Goal: Navigation & Orientation: Find specific page/section

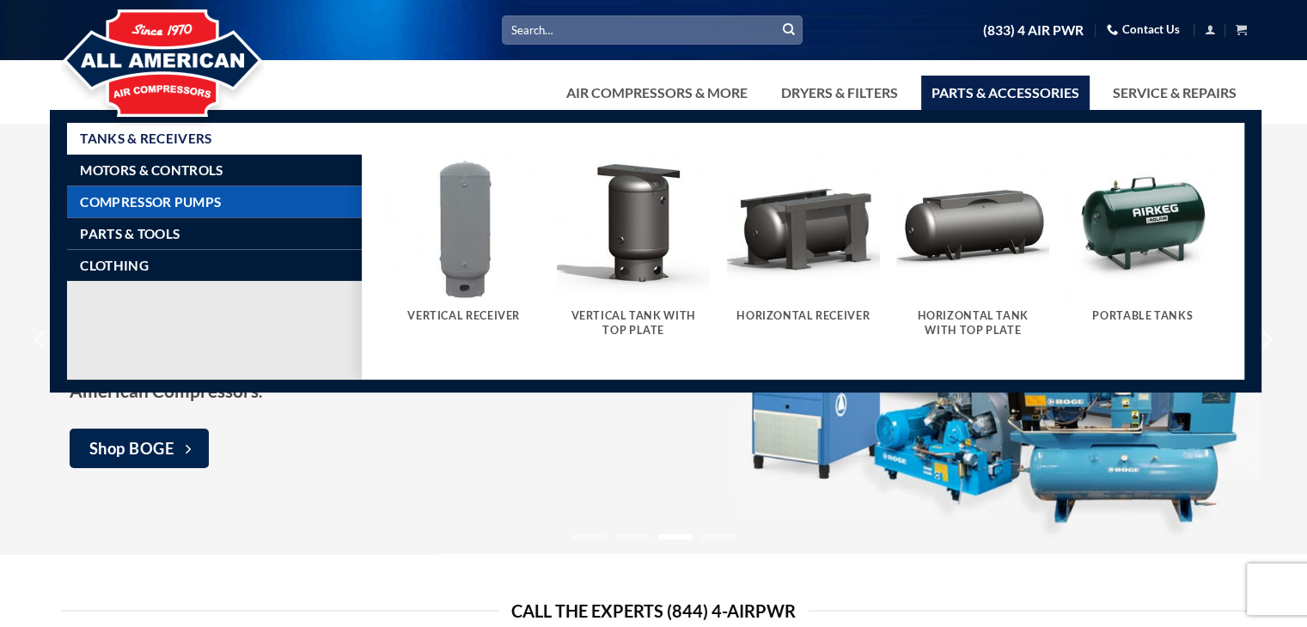
click at [205, 203] on span "Compressor Pumps" at bounding box center [150, 202] width 141 height 14
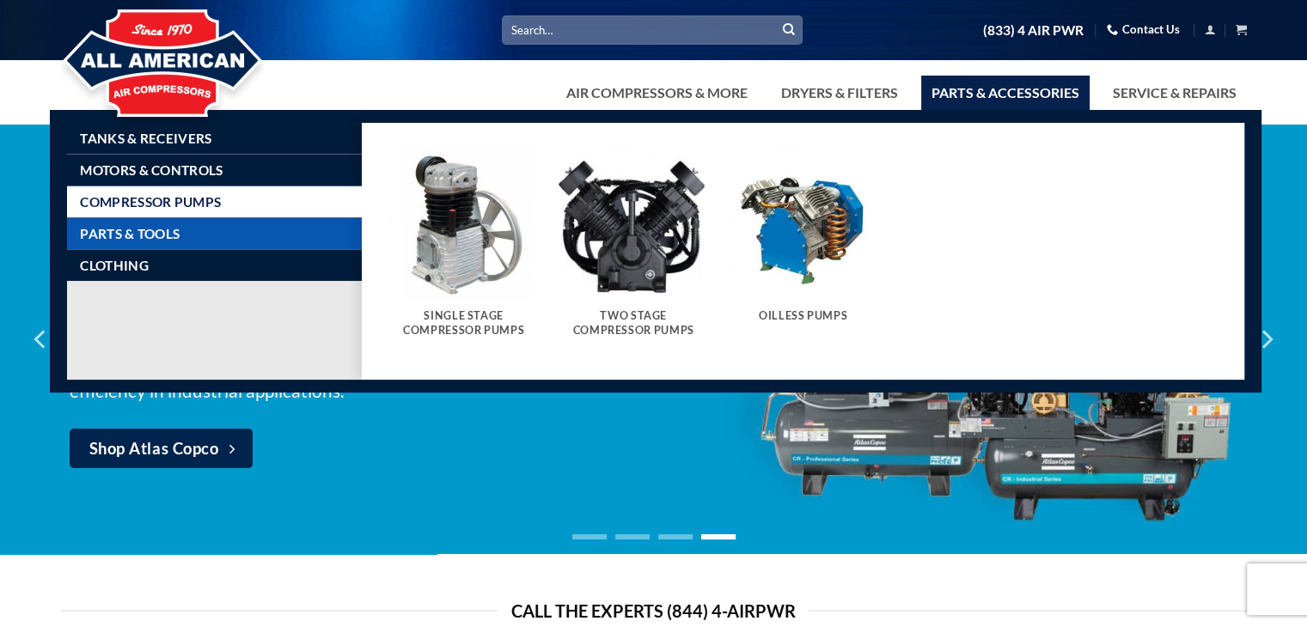
click at [206, 228] on link "Parts & Tools" at bounding box center [221, 233] width 282 height 31
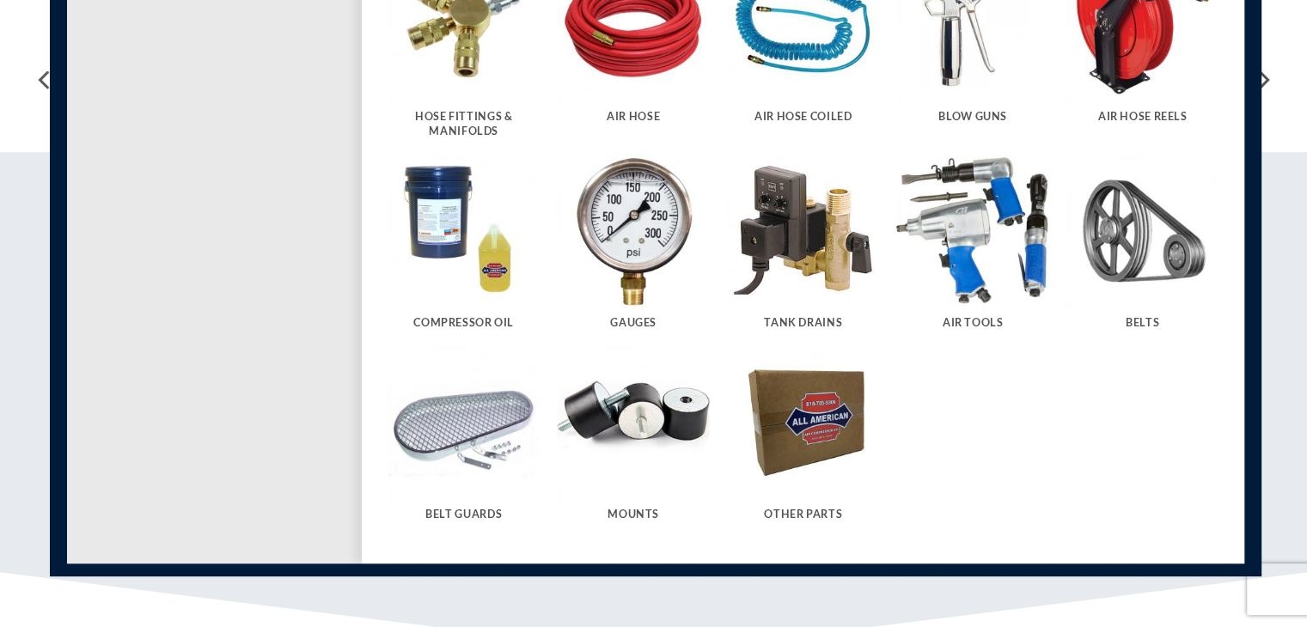
scroll to position [602, 0]
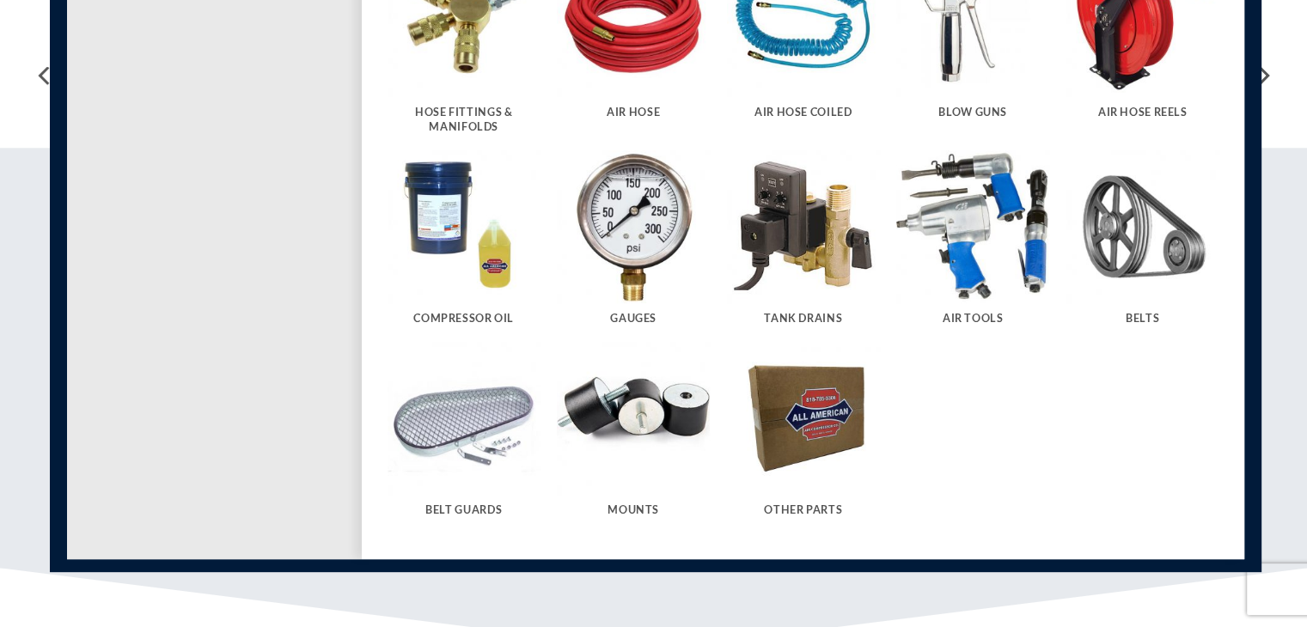
click at [780, 416] on img "Visit product category Other Parts" at bounding box center [803, 418] width 153 height 153
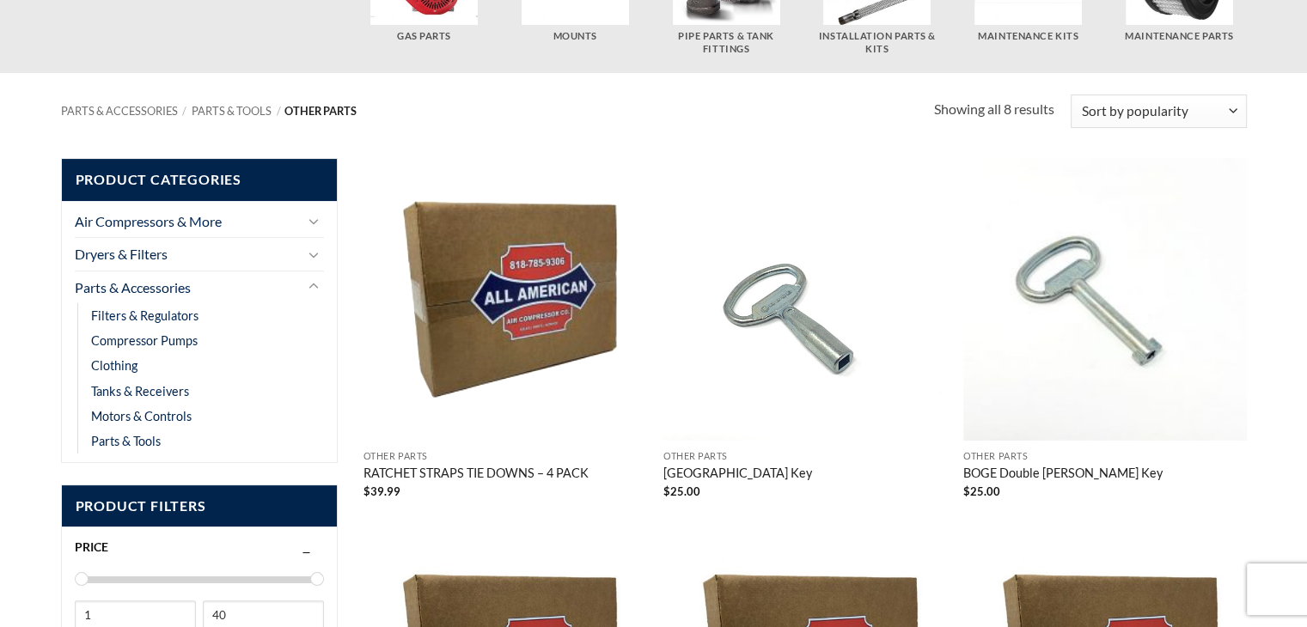
scroll to position [191, 0]
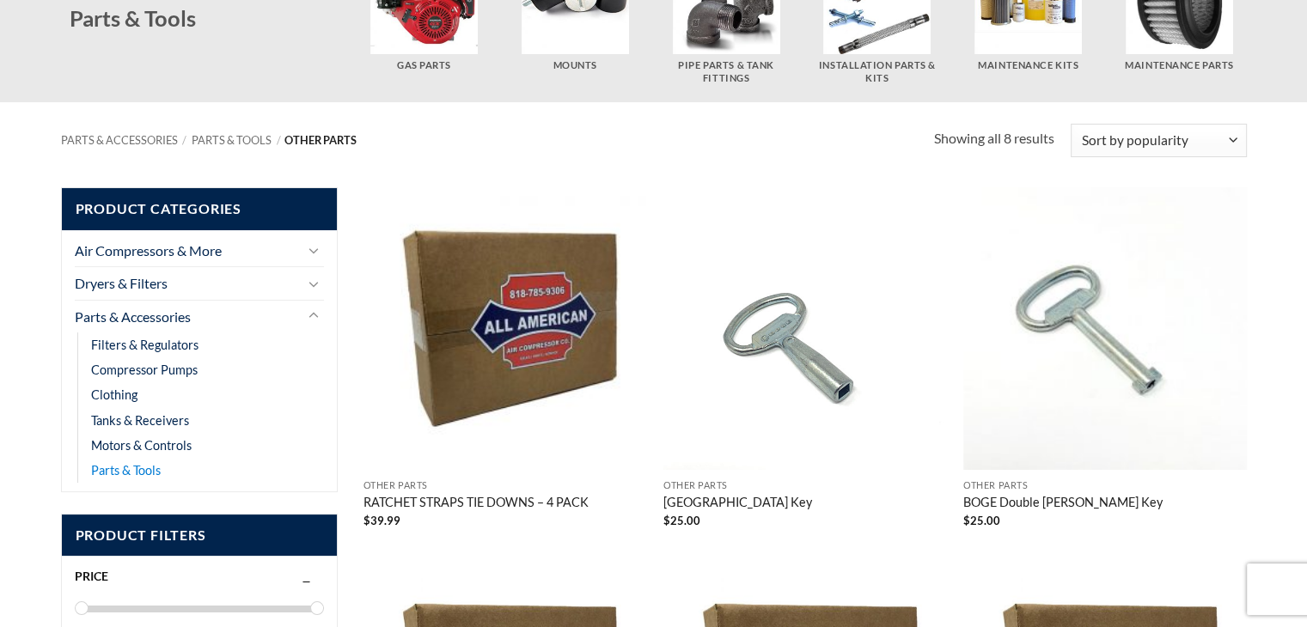
click at [152, 465] on link "Parts & Tools" at bounding box center [126, 470] width 70 height 25
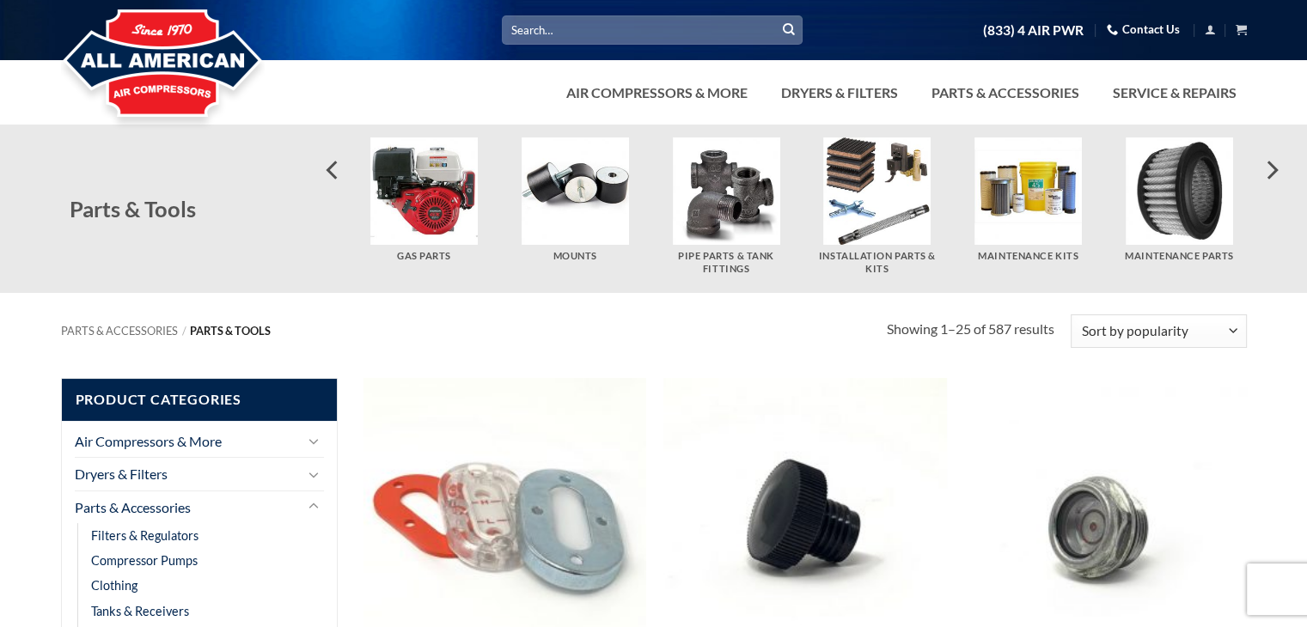
click at [1198, 201] on img "Visit product category Maintenance Parts" at bounding box center [1179, 190] width 107 height 107
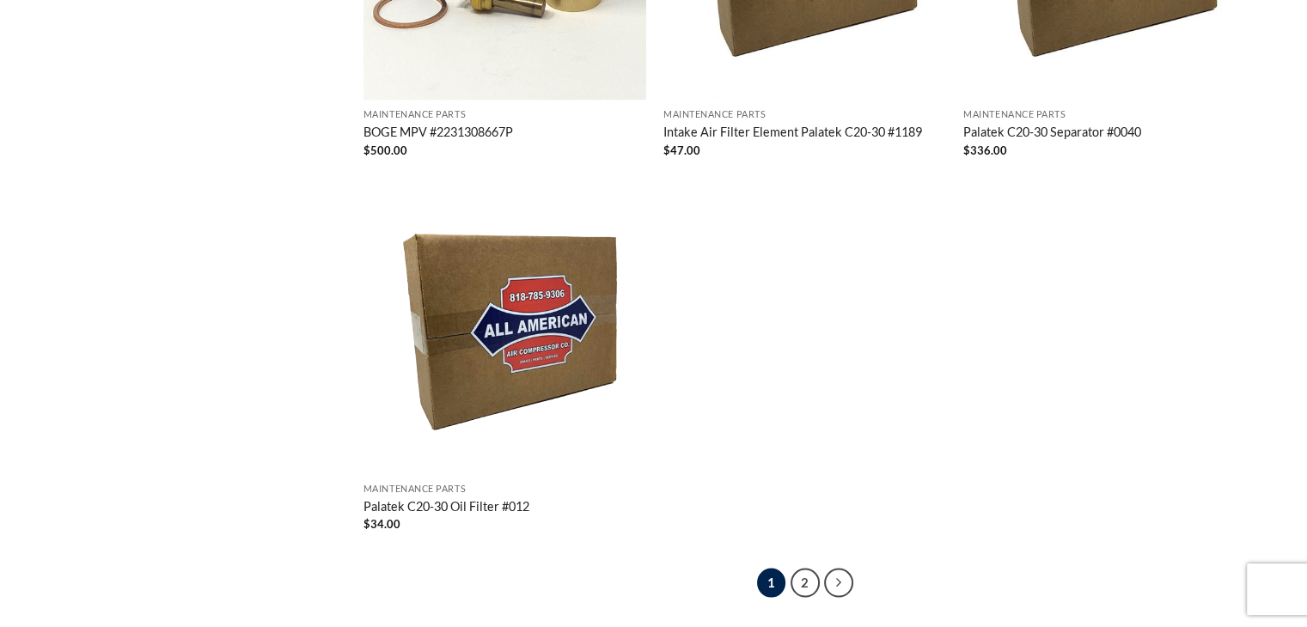
scroll to position [3206, 0]
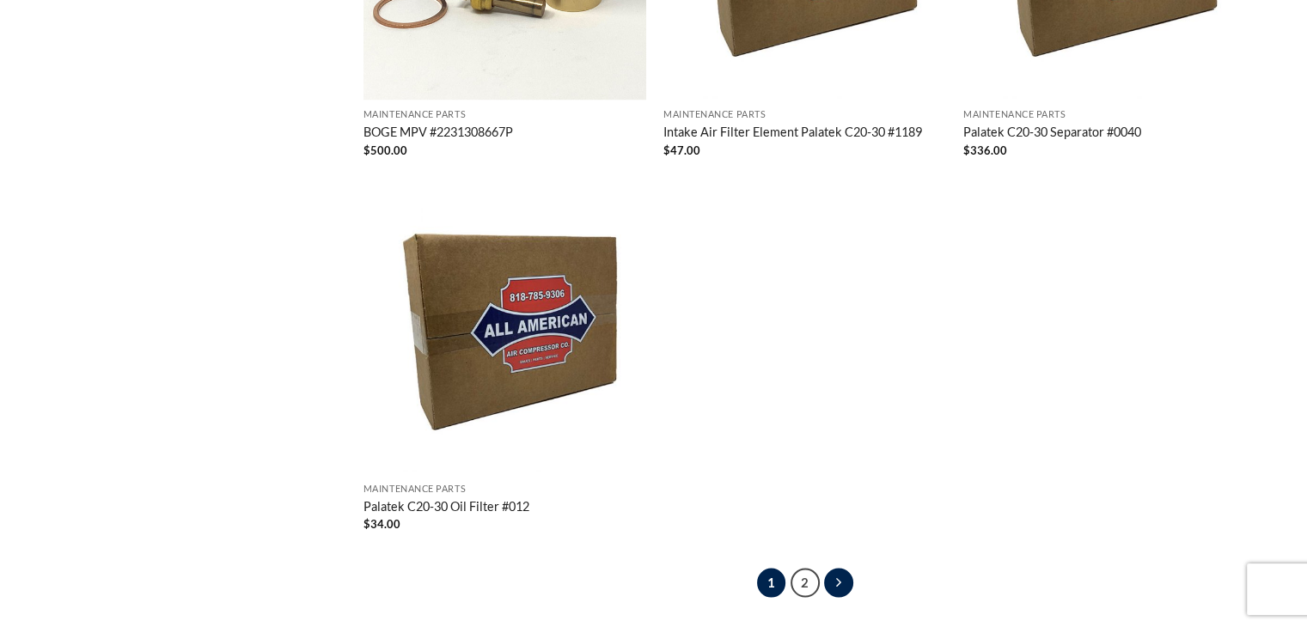
click at [840, 568] on link "Next" at bounding box center [838, 582] width 29 height 29
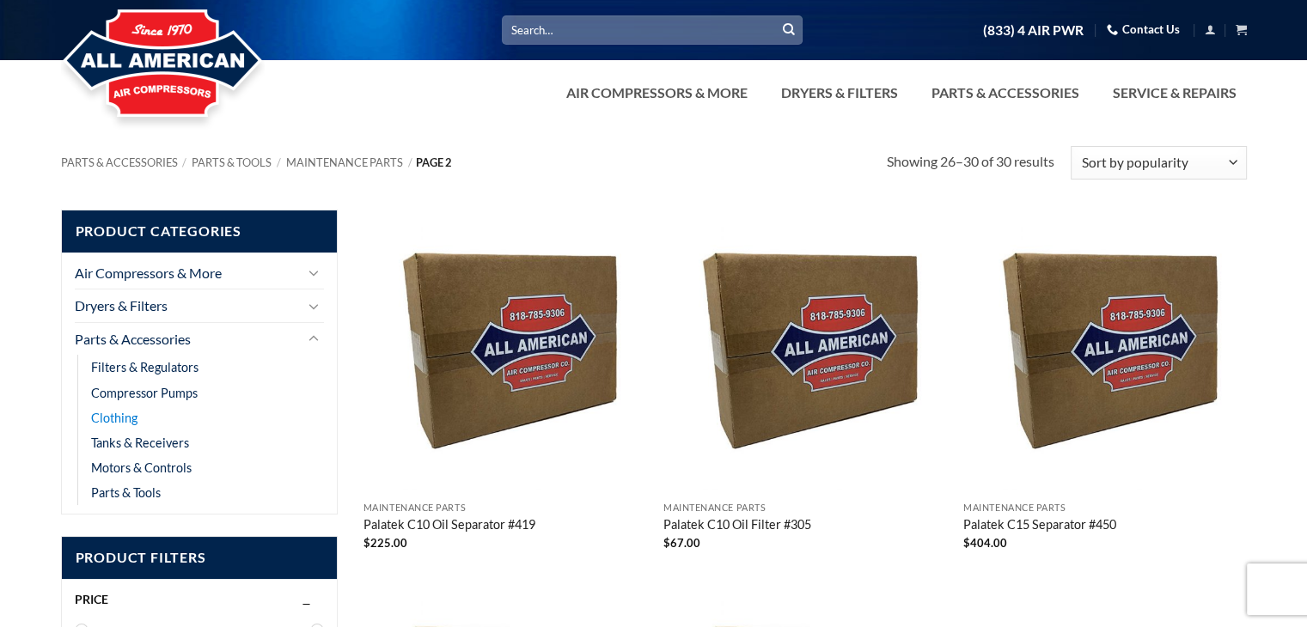
click at [129, 417] on link "Clothing" at bounding box center [114, 418] width 46 height 25
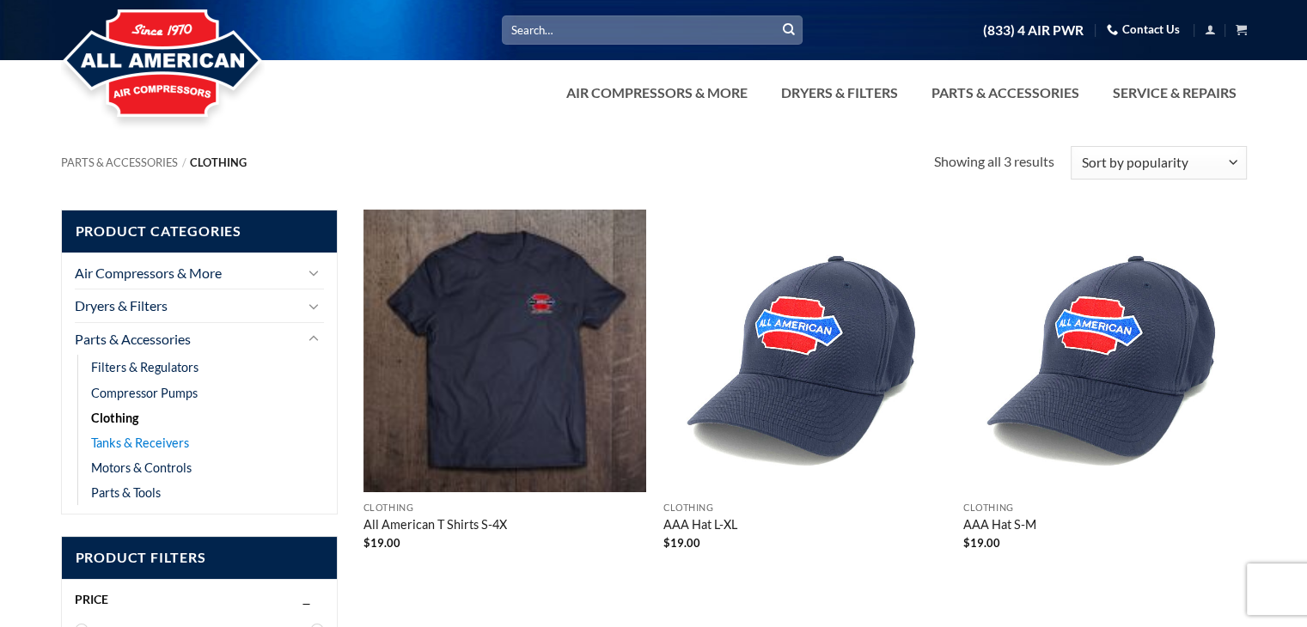
click at [142, 443] on link "Tanks & Receivers" at bounding box center [140, 443] width 98 height 25
